Goal: Transaction & Acquisition: Purchase product/service

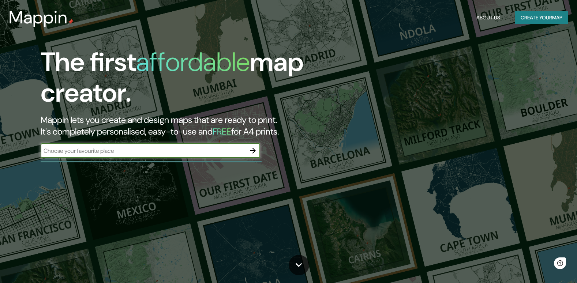
click at [109, 145] on div "​" at bounding box center [151, 150] width 220 height 15
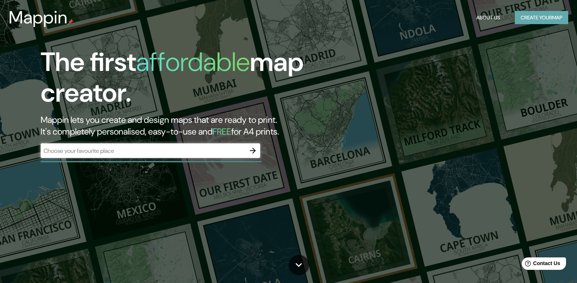
click at [543, 18] on button "Create your map" at bounding box center [541, 18] width 53 height 14
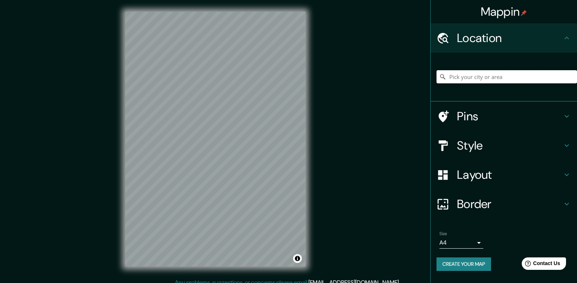
click at [473, 79] on input "Pick your city or area" at bounding box center [507, 76] width 141 height 13
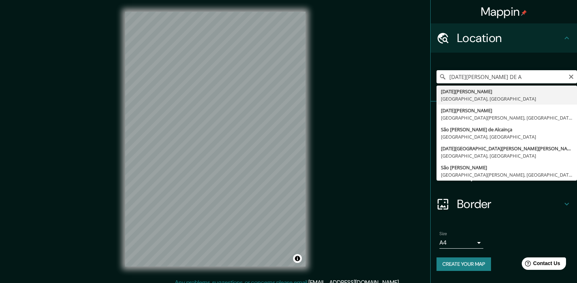
type input "[DATE][GEOGRAPHIC_DATA][PERSON_NAME], [GEOGRAPHIC_DATA], [GEOGRAPHIC_DATA]"
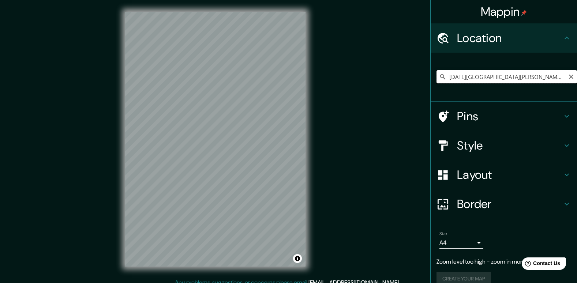
click at [553, 76] on input "[DATE][GEOGRAPHIC_DATA][PERSON_NAME], [GEOGRAPHIC_DATA], [GEOGRAPHIC_DATA]" at bounding box center [507, 76] width 141 height 13
click at [553, 77] on input "[DATE][GEOGRAPHIC_DATA][PERSON_NAME], [GEOGRAPHIC_DATA], [GEOGRAPHIC_DATA]" at bounding box center [507, 76] width 141 height 13
click at [554, 79] on input "[DATE][GEOGRAPHIC_DATA][PERSON_NAME], [GEOGRAPHIC_DATA], [GEOGRAPHIC_DATA]" at bounding box center [507, 76] width 141 height 13
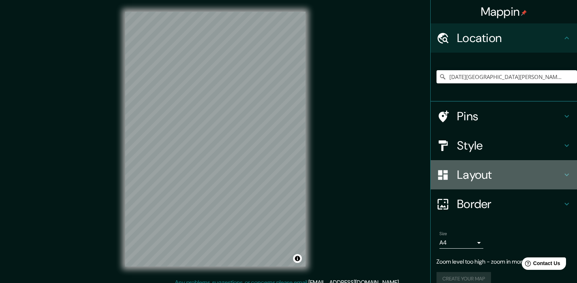
click at [472, 173] on h4 "Layout" at bounding box center [509, 175] width 105 height 15
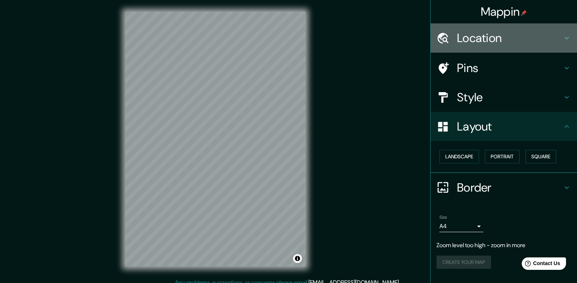
click at [526, 41] on h4 "Location" at bounding box center [509, 38] width 105 height 15
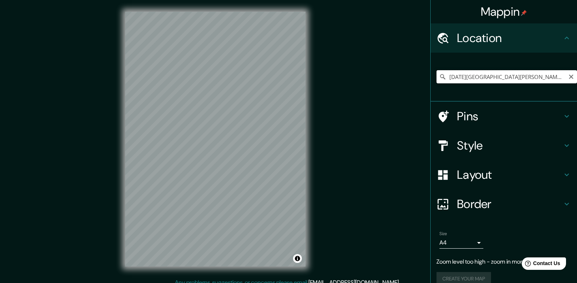
click at [562, 79] on input "[DATE][GEOGRAPHIC_DATA][PERSON_NAME], [GEOGRAPHIC_DATA], [GEOGRAPHIC_DATA]" at bounding box center [507, 76] width 141 height 13
click at [445, 146] on icon at bounding box center [443, 145] width 13 height 13
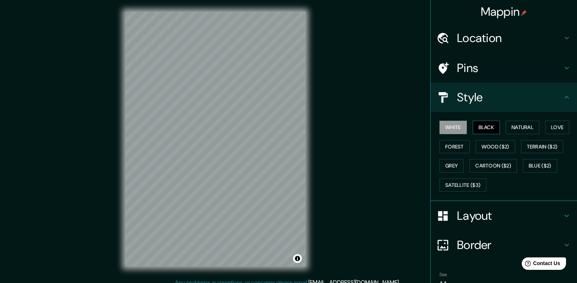
click at [483, 132] on button "Black" at bounding box center [486, 128] width 27 height 14
click at [509, 130] on button "Natural" at bounding box center [523, 128] width 34 height 14
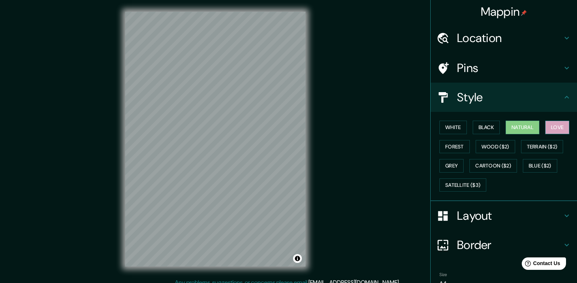
click at [563, 124] on button "Love" at bounding box center [557, 128] width 24 height 14
click at [537, 144] on button "Terrain ($2)" at bounding box center [542, 147] width 42 height 14
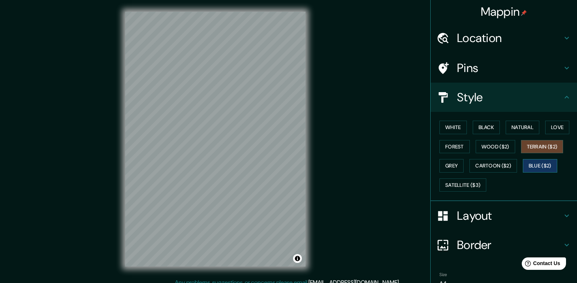
click at [536, 172] on button "Blue ($2)" at bounding box center [540, 166] width 34 height 14
click at [492, 167] on button "Cartoon ($2)" at bounding box center [494, 166] width 48 height 14
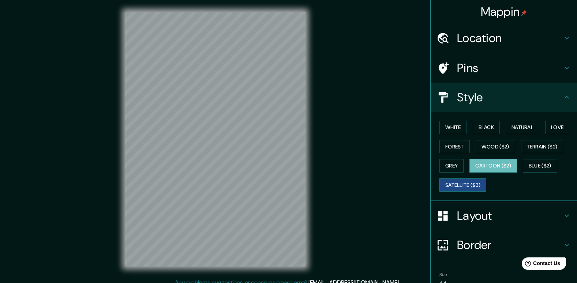
click at [457, 187] on button "Satellite ($3)" at bounding box center [463, 186] width 47 height 14
click at [499, 151] on button "Wood ($2)" at bounding box center [496, 147] width 40 height 14
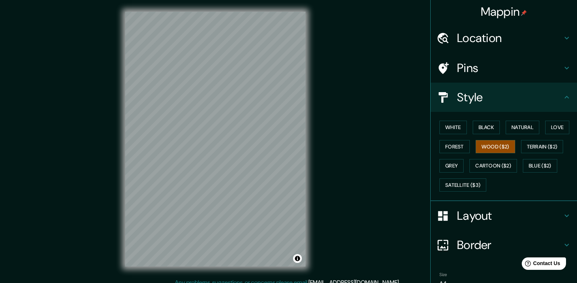
scroll to position [7, 0]
